Goal: Task Accomplishment & Management: Manage account settings

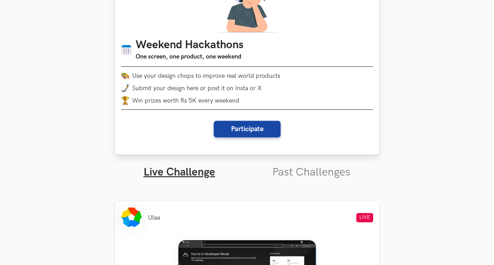
scroll to position [196, 0]
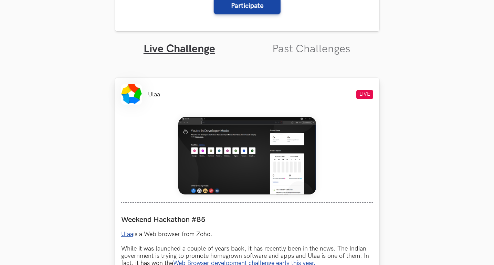
click at [237, 164] on img at bounding box center [247, 155] width 138 height 77
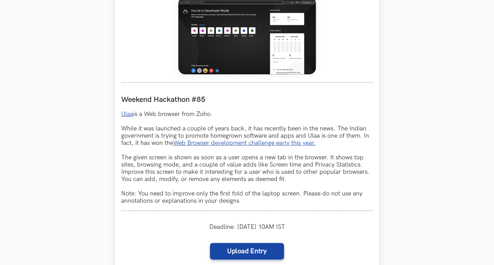
scroll to position [332, 0]
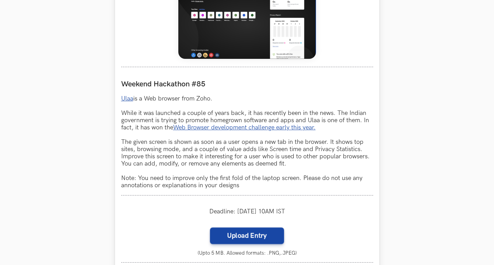
click at [238, 31] on img at bounding box center [247, 19] width 138 height 77
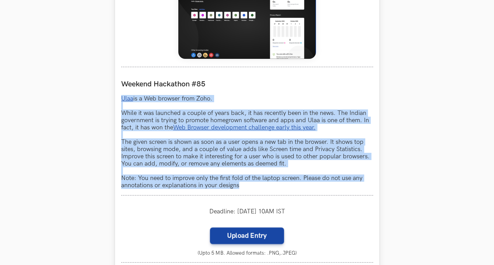
drag, startPoint x: 118, startPoint y: 99, endPoint x: 310, endPoint y: 188, distance: 211.2
click at [310, 188] on div "Ulaa LIVE Weekend Hackathon #85 Ulaa is a Web browser from Zoho. While it was l…" at bounding box center [247, 126] width 264 height 368
copy p "Ulaa is a Web browser from Zoho. While it was launched a couple of years back, …"
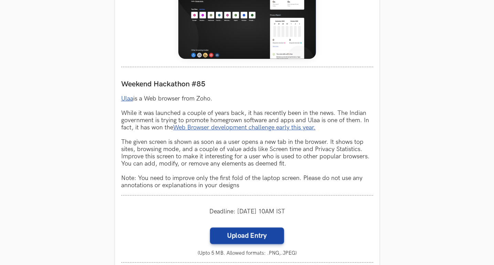
click at [92, 76] on section "Weekend Hackathons One screen, one product, one weekend Use your design chops t…" at bounding box center [247, 144] width 494 height 904
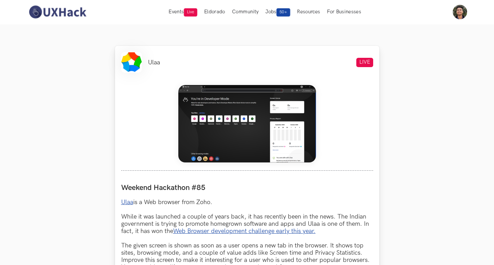
scroll to position [227, 0]
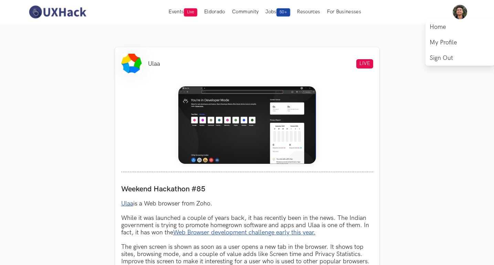
click at [421, 12] on img at bounding box center [459, 12] width 14 height 14
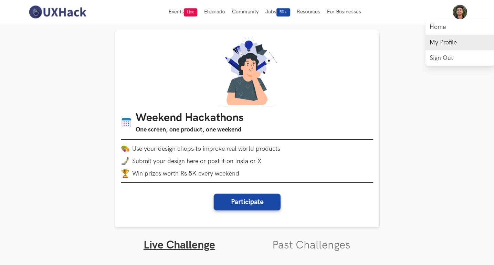
click at [421, 41] on link "My Profile" at bounding box center [459, 42] width 69 height 15
